Goal: Task Accomplishment & Management: Complete application form

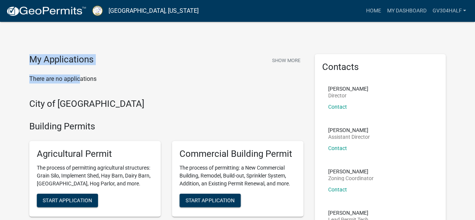
drag, startPoint x: 0, startPoint y: 0, endPoint x: 0, endPoint y: -33, distance: 32.7
click at [0, 0] on html "Internet Explorer does NOT work with GeoPermits. Get a new browser for more sec…" at bounding box center [237, 110] width 475 height 220
click at [281, 63] on button "Show More" at bounding box center [286, 60] width 35 height 12
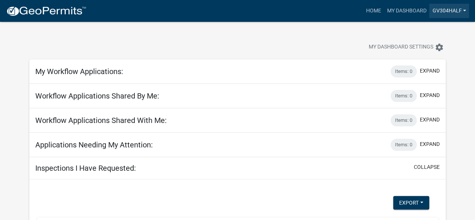
click at [463, 11] on link "GV304half" at bounding box center [450, 11] width 40 height 14
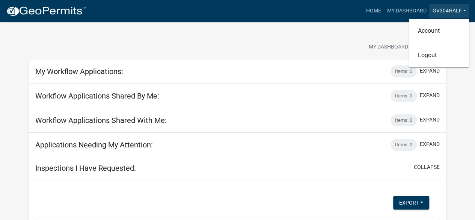
click at [463, 11] on link "GV304half" at bounding box center [450, 11] width 40 height 14
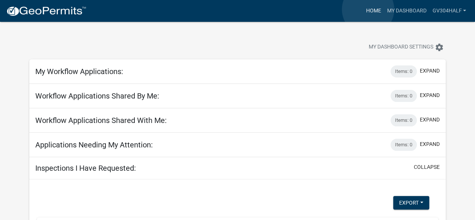
click at [368, 9] on link "Home" at bounding box center [373, 11] width 21 height 14
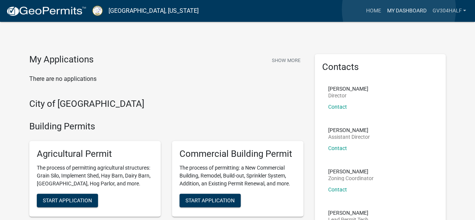
click at [399, 9] on link "My Dashboard" at bounding box center [406, 11] width 45 height 14
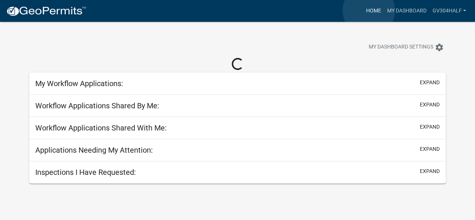
click at [369, 11] on link "Home" at bounding box center [373, 11] width 21 height 14
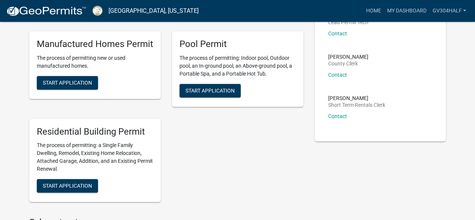
scroll to position [226, 0]
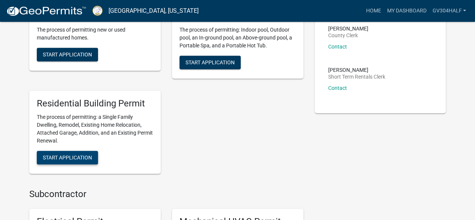
click at [49, 155] on span "Start Application" at bounding box center [67, 157] width 49 height 6
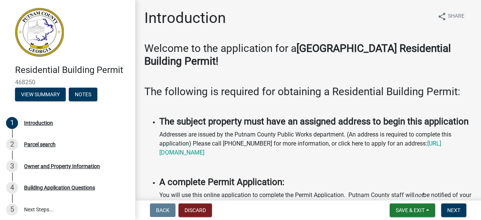
click at [230, 147] on p "Addresses are issued by the Putnam County Public Works department. (An address …" at bounding box center [315, 143] width 313 height 27
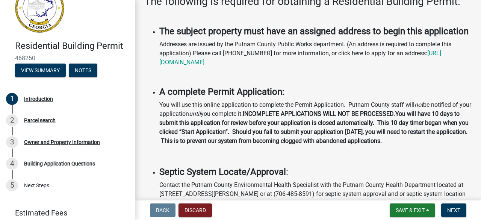
scroll to position [11, 0]
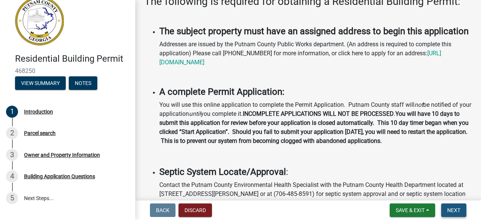
click at [452, 213] on button "Next" at bounding box center [453, 210] width 25 height 14
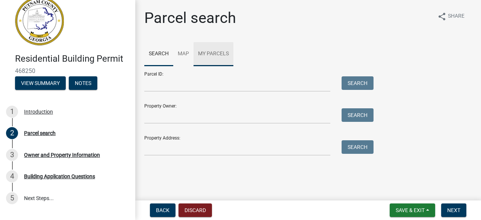
click at [210, 54] on link "My Parcels" at bounding box center [214, 54] width 40 height 24
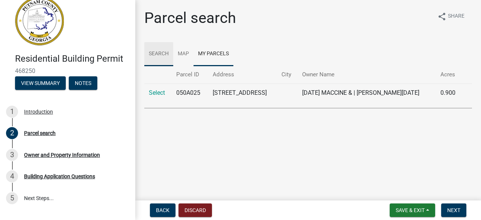
click at [163, 56] on link "Search" at bounding box center [158, 54] width 29 height 24
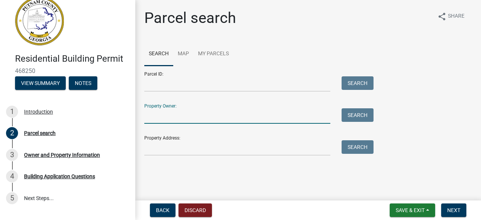
click at [206, 118] on input "Property Owner:" at bounding box center [237, 115] width 186 height 15
type input "[PERSON_NAME]"
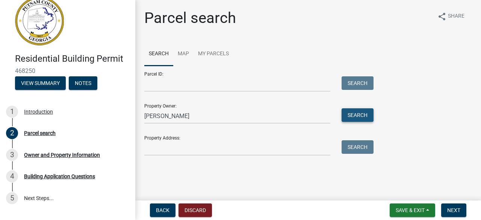
click at [355, 121] on button "Search" at bounding box center [358, 115] width 32 height 14
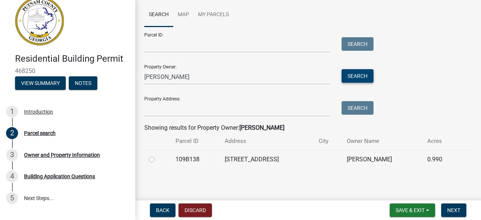
scroll to position [39, 0]
click at [158, 155] on label at bounding box center [158, 155] width 0 height 0
click at [158, 160] on input "radio" at bounding box center [160, 157] width 5 height 5
radio input "true"
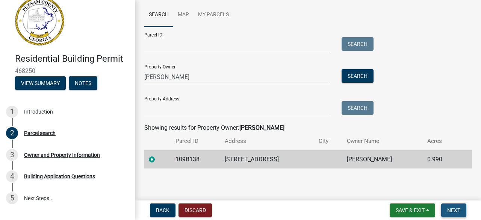
click at [456, 211] on span "Next" at bounding box center [453, 210] width 13 height 6
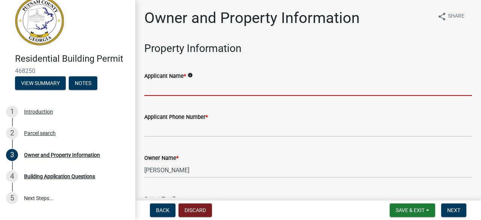
click at [185, 86] on input "Applicant Name *" at bounding box center [308, 87] width 328 height 15
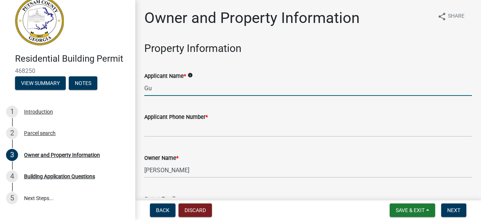
type input "[PERSON_NAME]"
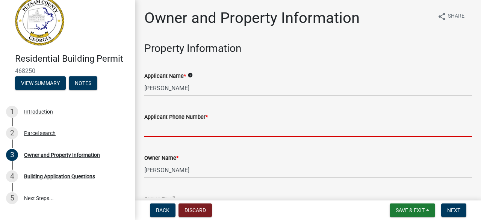
click at [178, 135] on input "Applicant Phone Number *" at bounding box center [308, 128] width 328 height 15
type input "7"
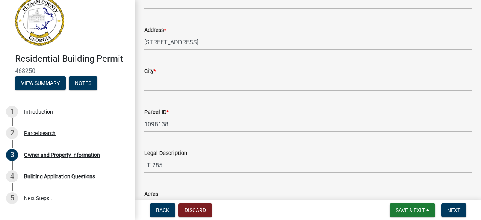
scroll to position [210, 0]
type input "[PHONE_NUMBER]"
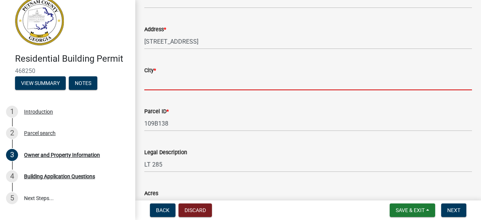
click at [167, 81] on input "City *" at bounding box center [308, 82] width 328 height 15
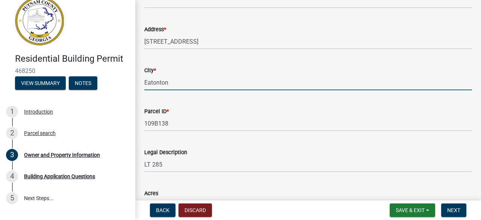
type input "Eatonton"
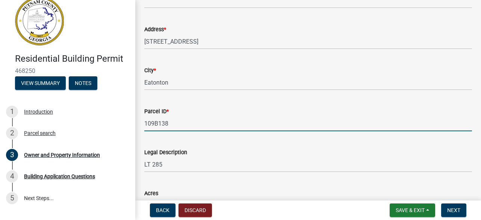
click at [340, 123] on input "109B138" at bounding box center [308, 123] width 328 height 15
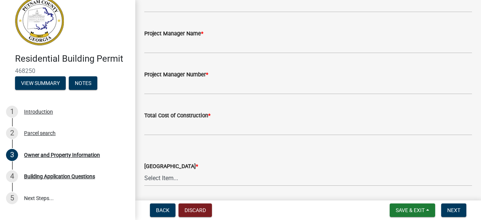
scroll to position [1178, 0]
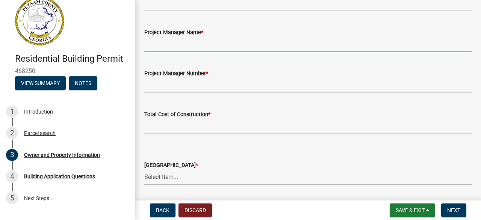
click at [192, 43] on input "Project Manager Name *" at bounding box center [308, 44] width 328 height 15
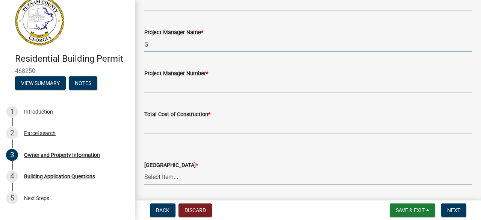
type input "[PERSON_NAME]"
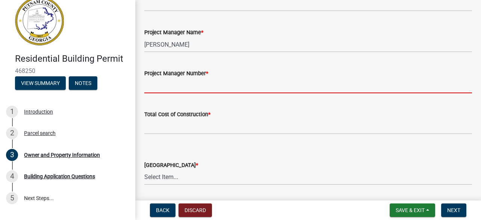
click at [214, 86] on input "Project Manager Number *" at bounding box center [308, 85] width 328 height 15
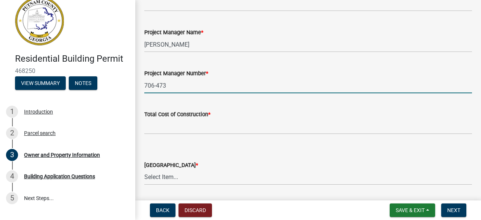
type input "[PHONE_NUMBER]"
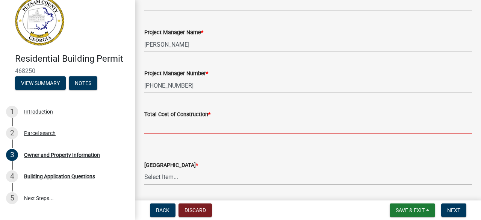
click at [174, 130] on input "text" at bounding box center [308, 126] width 328 height 15
type input "10000"
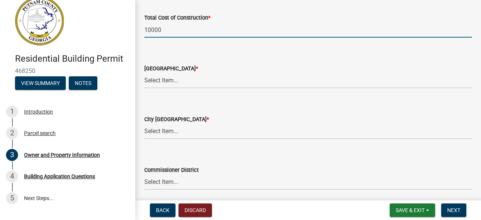
scroll to position [1283, 0]
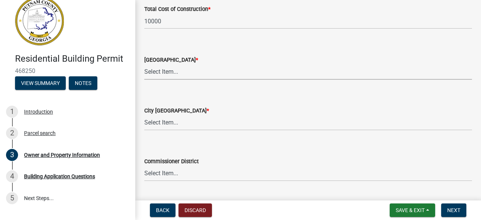
click at [188, 67] on select "Select Item... AG-1 R-1R R-1 R-2 MHP RM-1 RM-3 C-1 C-2 I-M PUD N/A" at bounding box center [308, 71] width 328 height 15
click at [144, 64] on select "Select Item... AG-1 R-1R R-1 R-2 MHP RM-1 RM-3 C-1 C-2 I-M PUD N/A" at bounding box center [308, 71] width 328 height 15
select select "78bfdc44-73ff-456e-a557-d4c99b9c08be"
click at [162, 122] on select "Select Item... A-1 A-2 R-1 R-2 R-3 R-4 MHP C-1 C-2 I-1 I-2 DB FH H-P N/A" at bounding box center [308, 122] width 328 height 15
click at [144, 115] on select "Select Item... A-1 A-2 R-1 R-2 R-3 R-4 MHP C-1 C-2 I-1 I-2 DB FH H-P N/A" at bounding box center [308, 122] width 328 height 15
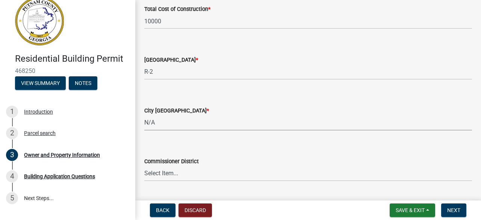
select select "83394b22-4a11-496c-8e5c-75ade2e72faf"
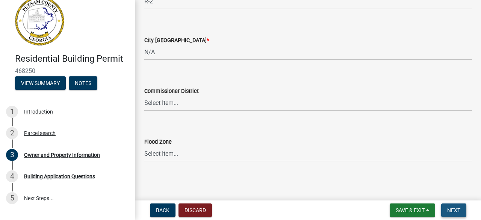
click at [454, 209] on span "Next" at bounding box center [453, 210] width 13 height 6
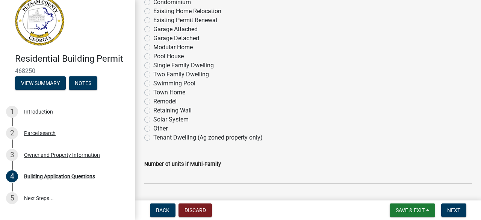
scroll to position [120, 0]
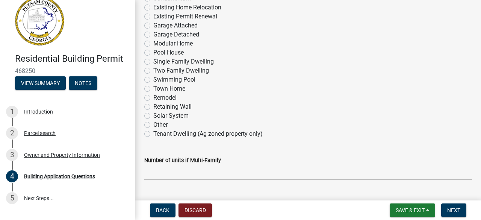
click at [153, 60] on label "Single Family Dwelling" at bounding box center [183, 61] width 61 height 9
click at [153, 60] on input "Single Family Dwelling" at bounding box center [155, 59] width 5 height 5
radio input "true"
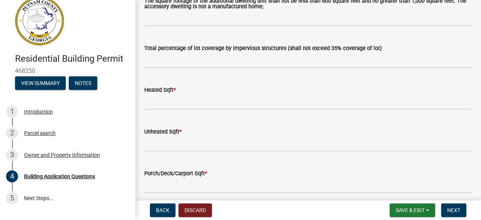
scroll to position [466, 0]
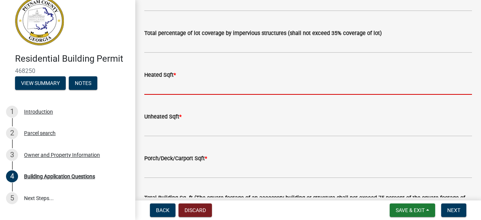
drag, startPoint x: 481, startPoint y: 9, endPoint x: 169, endPoint y: 84, distance: 321.0
click at [169, 84] on input "text" at bounding box center [308, 86] width 328 height 15
type input "1280"
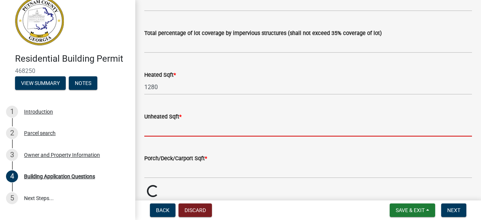
click at [183, 130] on input "text" at bounding box center [308, 128] width 328 height 15
type input "0"
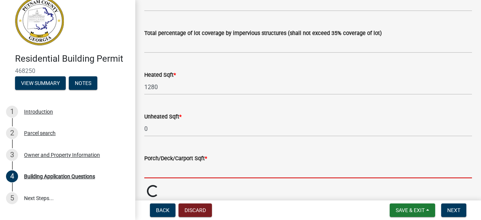
click at [207, 165] on input "text" at bounding box center [308, 170] width 328 height 15
type input "0"
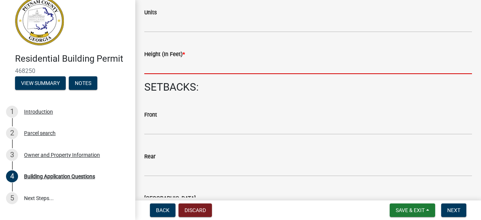
scroll to position [946, 0]
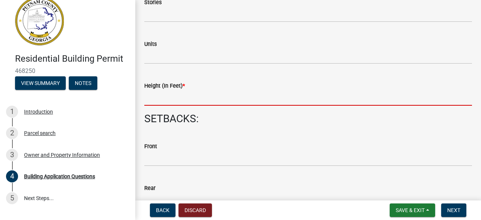
click at [201, 103] on input "text" at bounding box center [308, 97] width 328 height 15
type input "10"
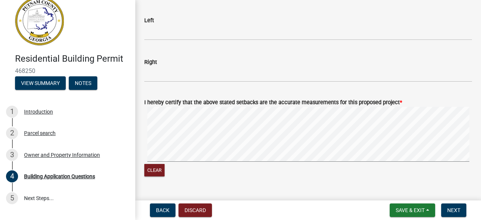
scroll to position [1278, 0]
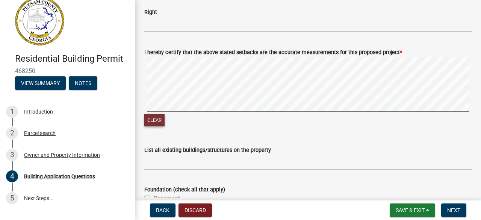
click at [151, 125] on button "Clear" at bounding box center [154, 120] width 20 height 12
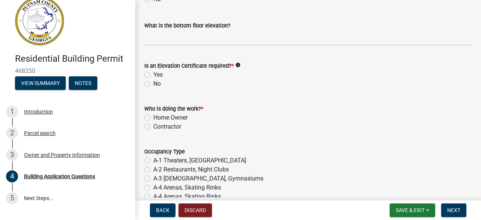
scroll to position [2932, 0]
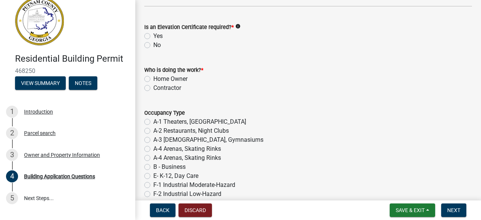
click at [153, 44] on label "No" at bounding box center [157, 45] width 8 height 9
click at [153, 44] on input "No" at bounding box center [155, 43] width 5 height 5
radio input "true"
click at [153, 78] on label "Home Owner" at bounding box center [170, 78] width 34 height 9
click at [153, 78] on input "Home Owner" at bounding box center [155, 76] width 5 height 5
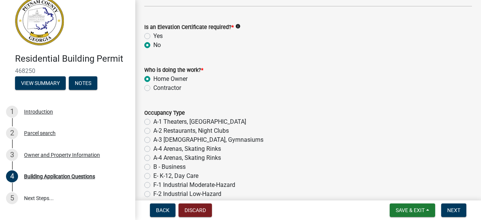
radio input "true"
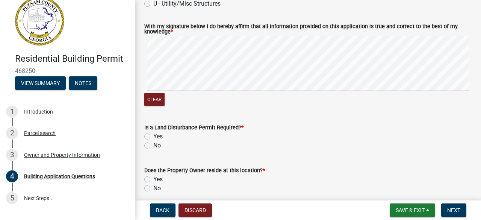
scroll to position [3277, 0]
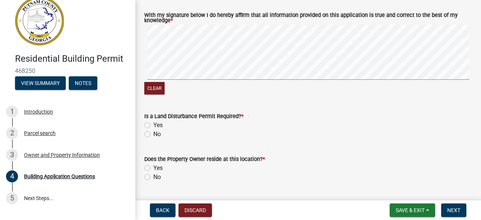
click at [153, 135] on label "No" at bounding box center [157, 134] width 8 height 9
click at [153, 135] on input "No" at bounding box center [155, 132] width 5 height 5
radio input "true"
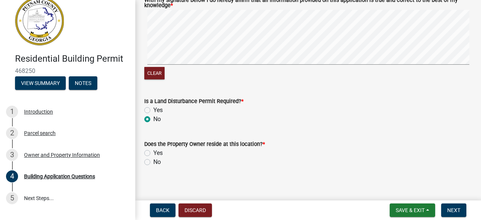
scroll to position [3298, 0]
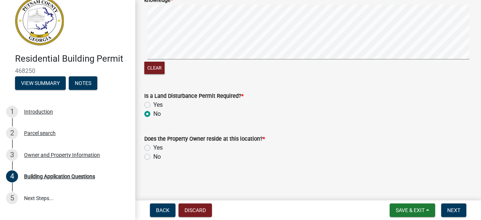
click at [153, 157] on label "No" at bounding box center [157, 156] width 8 height 9
click at [153, 157] on input "No" at bounding box center [155, 154] width 5 height 5
radio input "true"
click at [453, 211] on span "Next" at bounding box center [453, 210] width 13 height 6
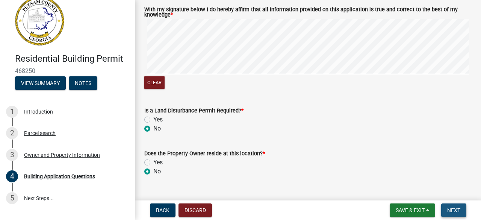
scroll to position [3313, 0]
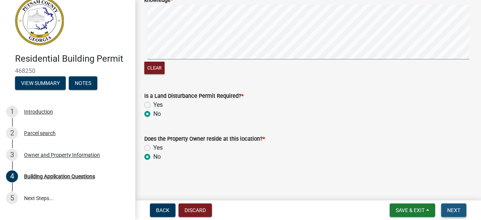
click at [450, 207] on span "Next" at bounding box center [453, 210] width 13 height 6
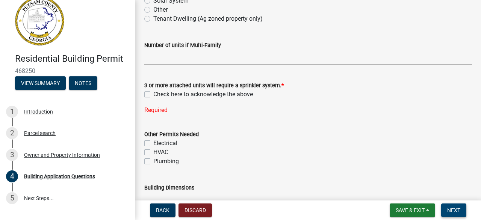
scroll to position [220, 0]
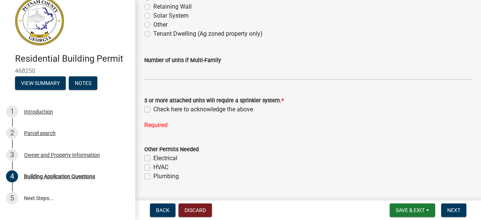
click at [153, 110] on label "Check here to acknowledge the above" at bounding box center [203, 109] width 100 height 9
click at [153, 110] on input "Check here to acknowledge the above" at bounding box center [155, 107] width 5 height 5
checkbox input "true"
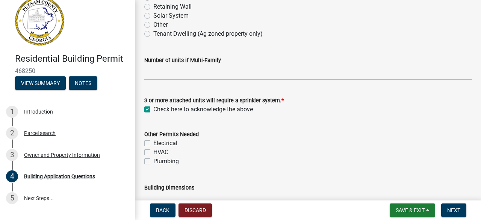
scroll to position [47, 0]
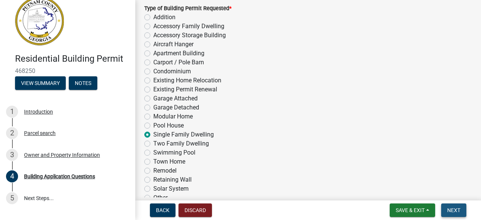
click at [452, 213] on button "Next" at bounding box center [453, 210] width 25 height 14
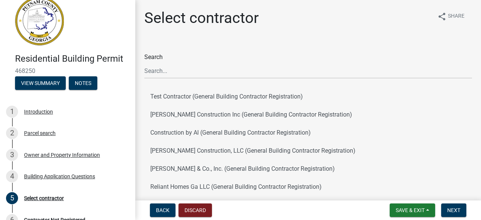
scroll to position [141, 0]
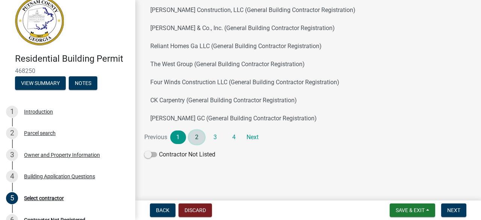
click at [194, 140] on link "2" at bounding box center [197, 137] width 16 height 14
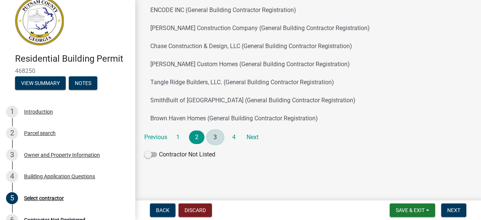
click at [216, 138] on link "3" at bounding box center [215, 137] width 16 height 14
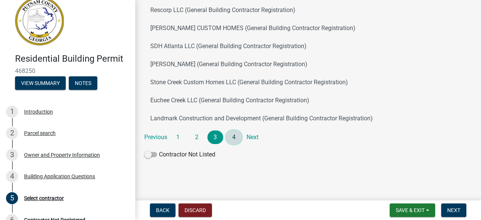
click at [235, 135] on link "4" at bounding box center [234, 137] width 16 height 14
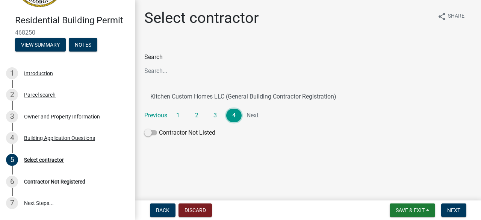
scroll to position [56, 0]
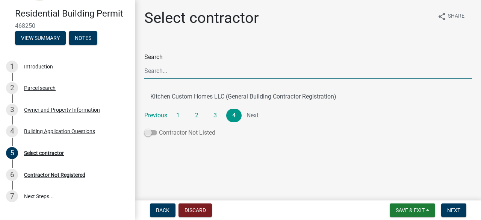
click at [154, 133] on span at bounding box center [150, 132] width 13 height 5
click at [159, 128] on input "Contractor Not Listed" at bounding box center [159, 128] width 0 height 0
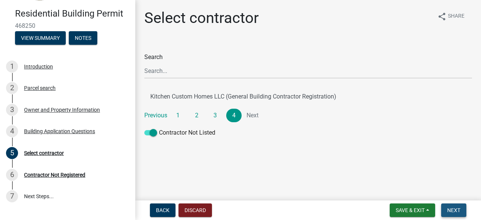
click at [452, 211] on span "Next" at bounding box center [453, 210] width 13 height 6
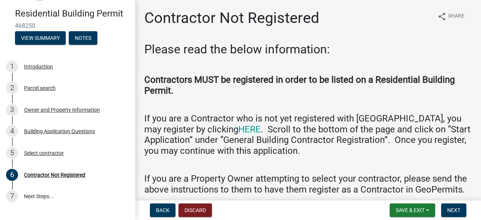
click at [378, 181] on h4 "If you are a Property Owner attempting to select your contractor, please send t…" at bounding box center [308, 184] width 328 height 22
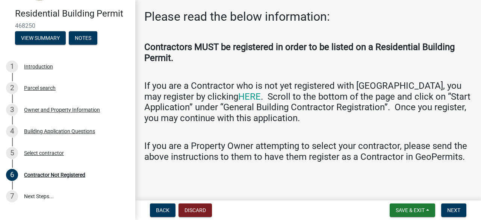
scroll to position [44, 0]
drag, startPoint x: 378, startPoint y: 181, endPoint x: 180, endPoint y: 189, distance: 198.2
click at [180, 189] on main "Contractor Not Registered share Share Please read the below information: Contra…" at bounding box center [308, 98] width 346 height 197
click at [162, 209] on span "Back" at bounding box center [163, 210] width 14 height 6
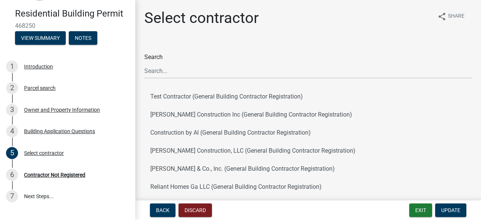
scroll to position [141, 0]
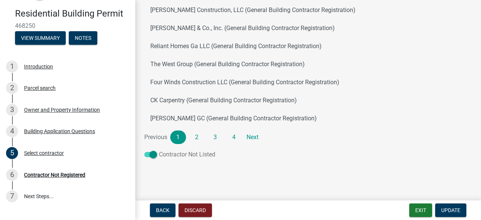
click at [147, 154] on span at bounding box center [150, 154] width 13 height 5
click at [159, 150] on input "Contractor Not Listed" at bounding box center [159, 150] width 0 height 0
click at [448, 167] on wm-data-entity-input "Search Test Contractor (General Building Contractor Registration) [PERSON_NAME]…" at bounding box center [308, 35] width 328 height 266
click at [453, 210] on span "Update" at bounding box center [450, 210] width 19 height 6
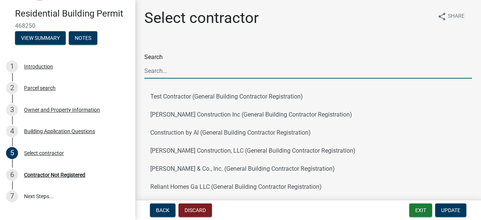
click at [161, 71] on input "Search" at bounding box center [308, 70] width 328 height 15
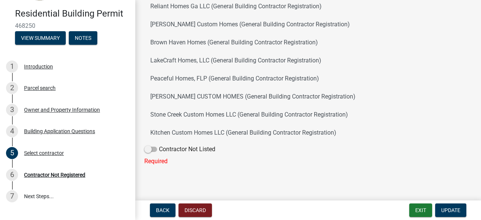
scroll to position [92, 0]
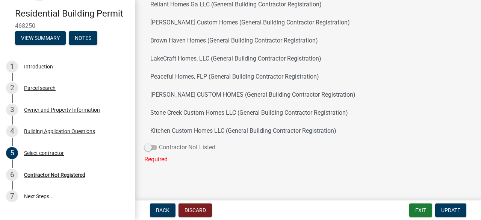
type input "hom"
click at [154, 146] on span at bounding box center [150, 147] width 13 height 5
click at [159, 143] on input "Contractor Not Listed" at bounding box center [159, 143] width 0 height 0
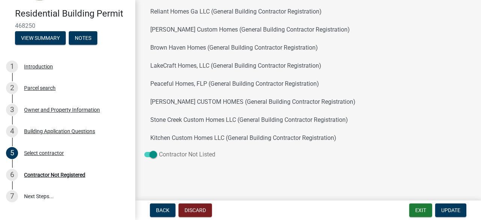
scroll to position [85, 0]
click at [451, 211] on span "Update" at bounding box center [450, 210] width 19 height 6
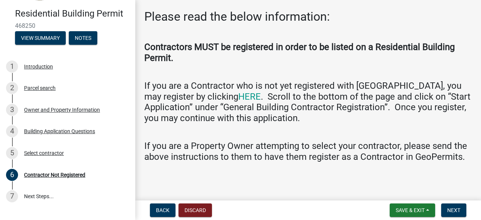
scroll to position [44, 0]
click at [238, 91] on link "HERE" at bounding box center [249, 96] width 23 height 11
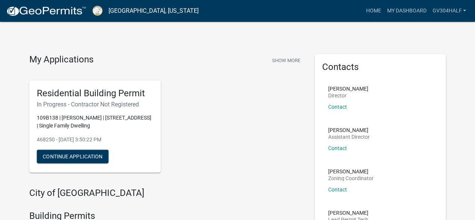
click at [253, 137] on div "Residential Building Permit In Progress - Contractor Not Registered 109B138 | V…" at bounding box center [167, 126] width 286 height 104
drag, startPoint x: 253, startPoint y: 137, endPoint x: 123, endPoint y: 6, distance: 184.4
